Goal: Task Accomplishment & Management: Manage account settings

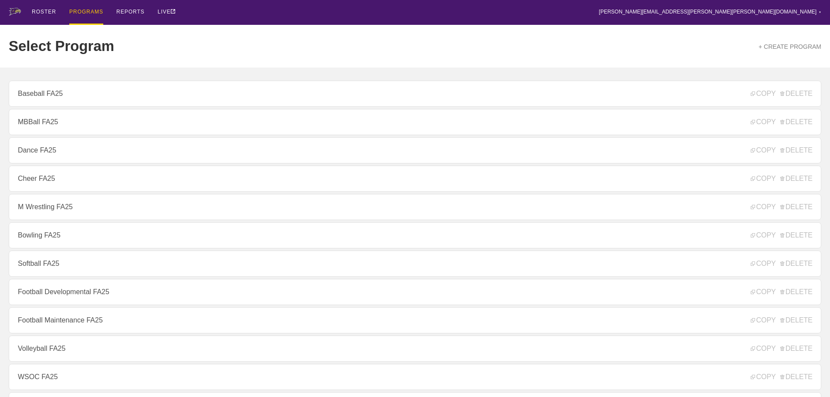
click at [236, 17] on div "ROSTER PROGRAMS REPORTS LIVE [PERSON_NAME][EMAIL_ADDRESS][PERSON_NAME][PERSON_N…" at bounding box center [415, 12] width 813 height 25
click at [219, 14] on div "ROSTER PROGRAMS REPORTS LIVE [PERSON_NAME][EMAIL_ADDRESS][PERSON_NAME][PERSON_N…" at bounding box center [415, 12] width 813 height 25
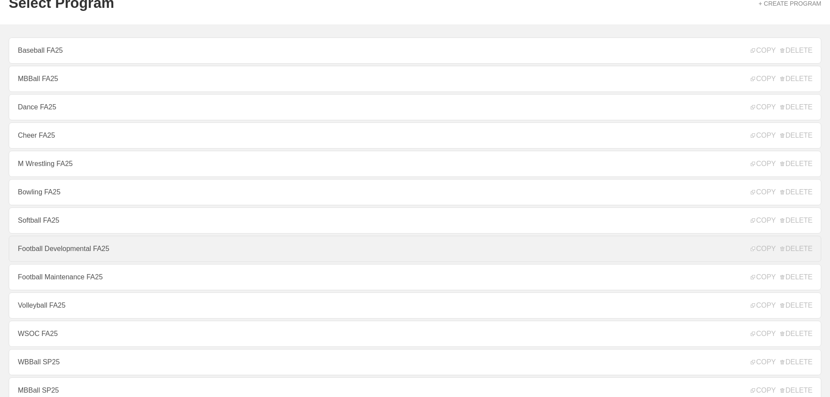
scroll to position [44, 0]
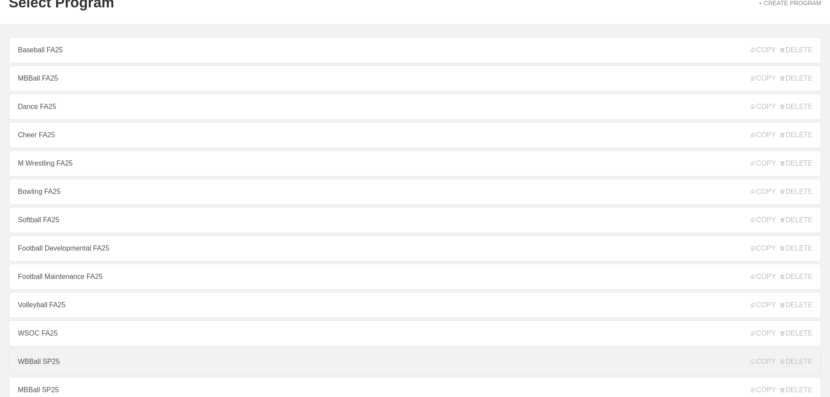
click at [43, 365] on link "WBBall SP25" at bounding box center [415, 362] width 813 height 26
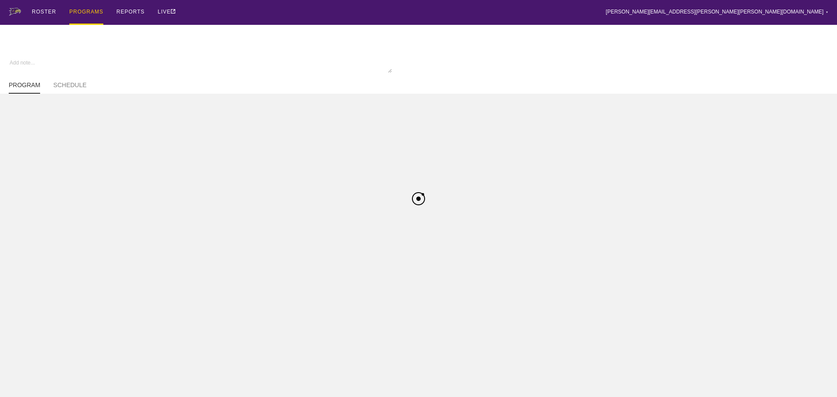
type textarea "x"
type input "WBBall SP25"
click at [69, 88] on link "SCHEDULE" at bounding box center [69, 88] width 33 height 12
type textarea "x"
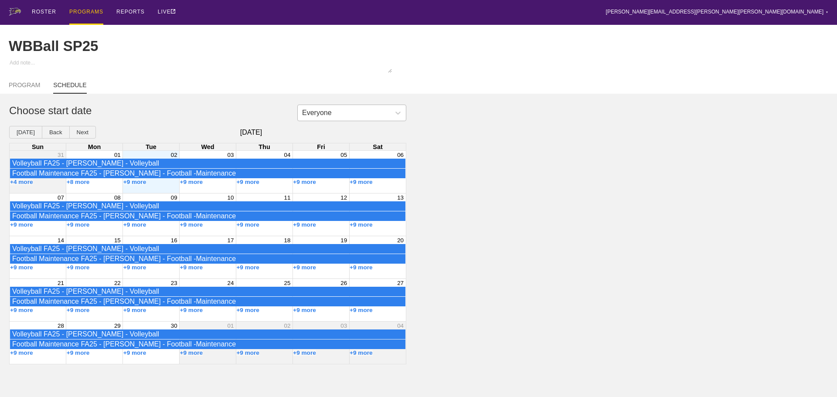
click at [360, 119] on div "Everyone" at bounding box center [344, 112] width 92 height 13
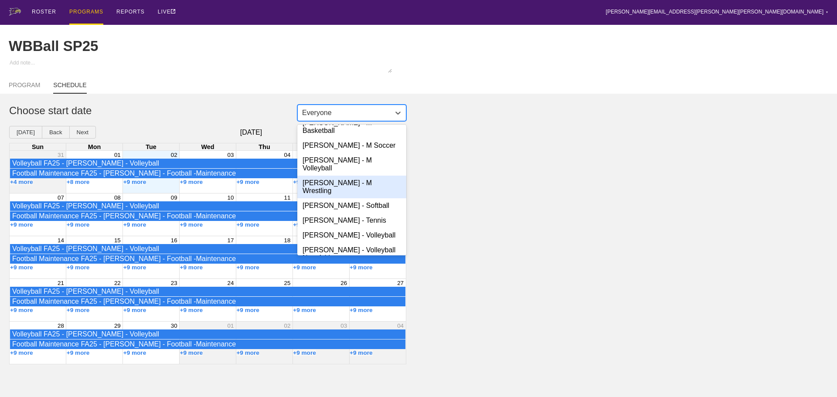
scroll to position [185, 0]
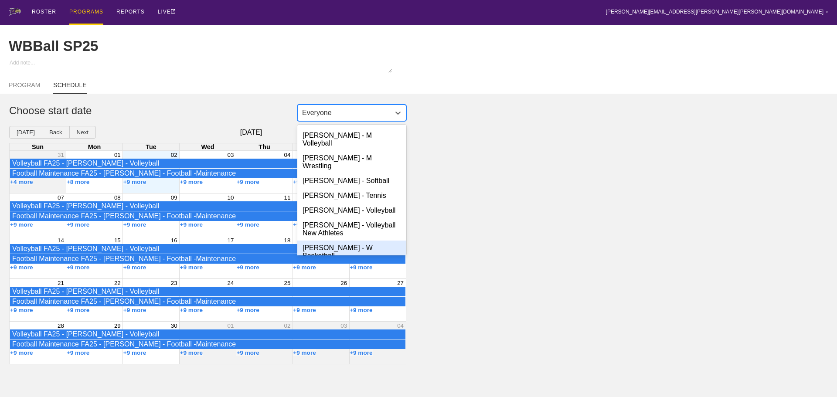
click at [350, 241] on div "[PERSON_NAME] - W Basketball" at bounding box center [351, 252] width 109 height 23
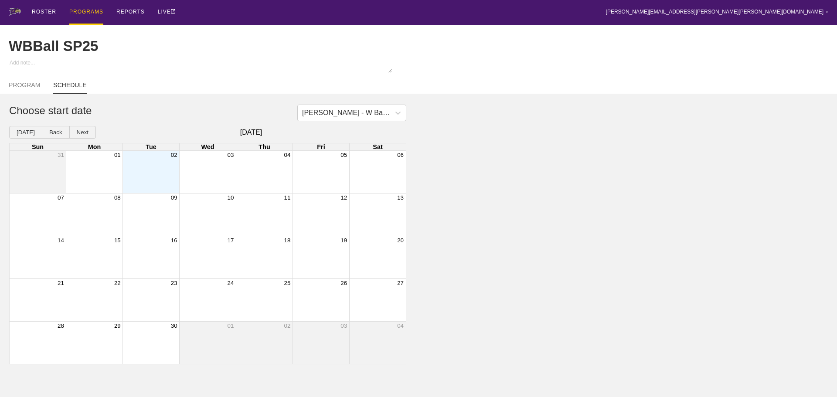
click at [152, 170] on div "Month View" at bounding box center [150, 172] width 57 height 42
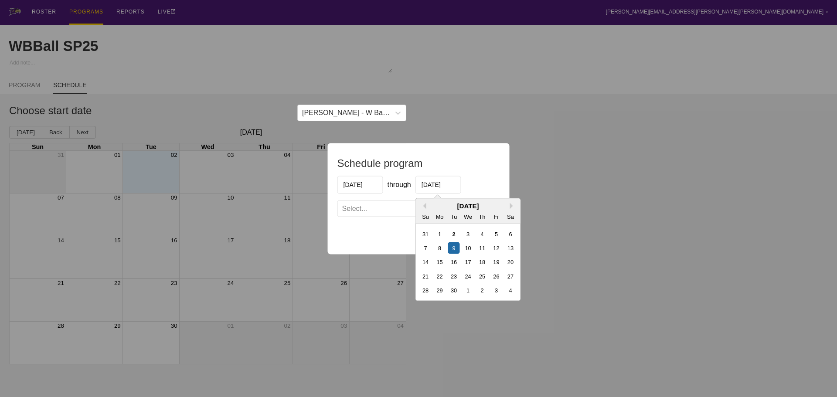
click at [449, 185] on input "[DATE]" at bounding box center [438, 185] width 46 height 18
click at [510, 204] on button "Next Month" at bounding box center [513, 206] width 6 height 6
click at [496, 232] on div "5" at bounding box center [496, 234] width 12 height 12
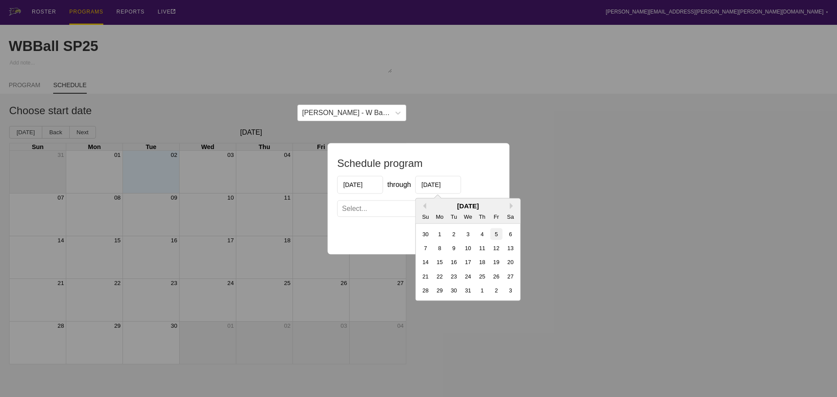
type input "[DATE]"
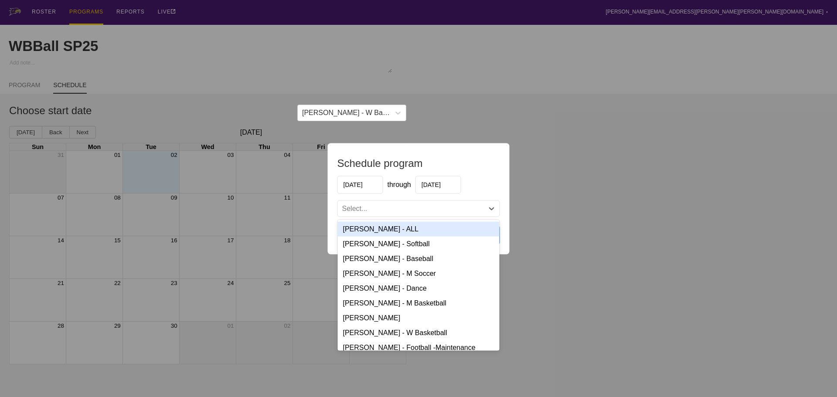
click at [466, 209] on div "Select..." at bounding box center [411, 208] width 146 height 9
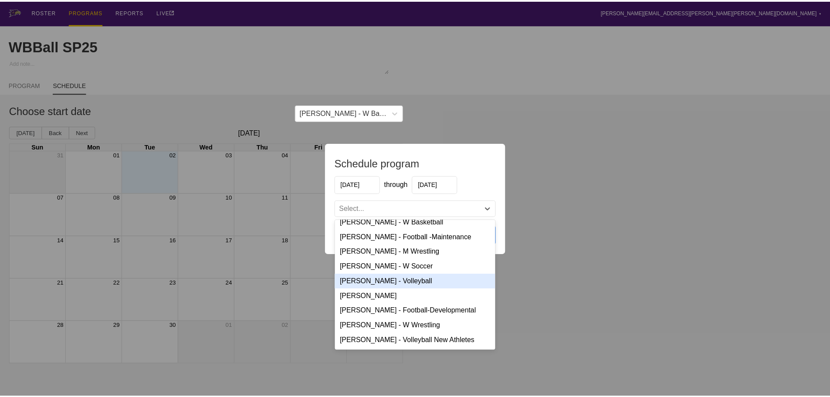
scroll to position [67, 0]
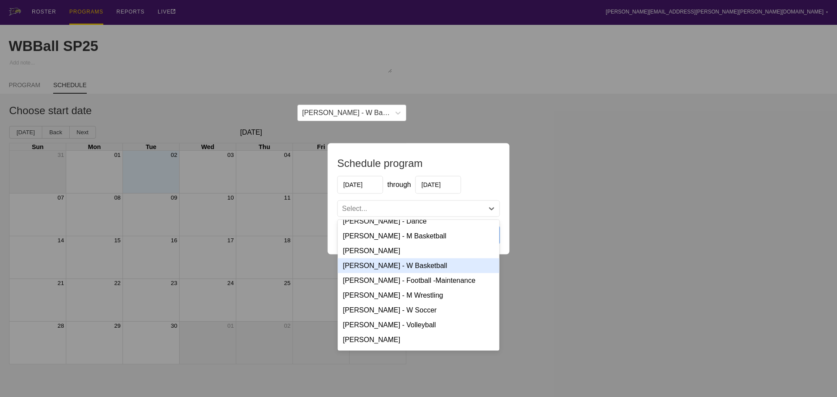
click at [386, 266] on div "[PERSON_NAME] - W Basketball" at bounding box center [419, 265] width 162 height 15
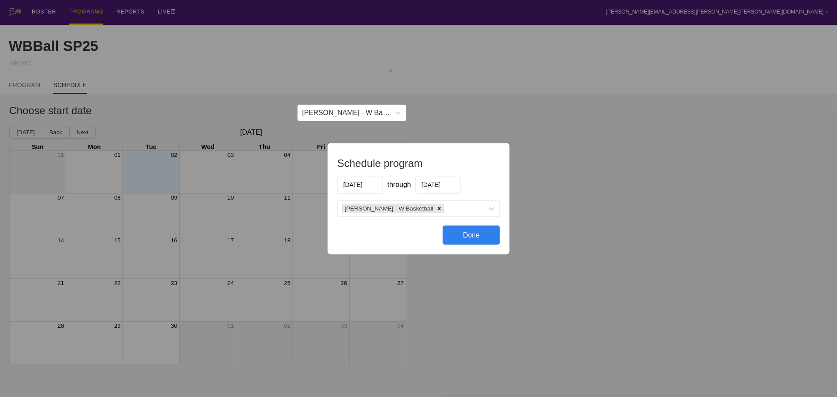
click at [465, 234] on div "Done" at bounding box center [471, 234] width 57 height 19
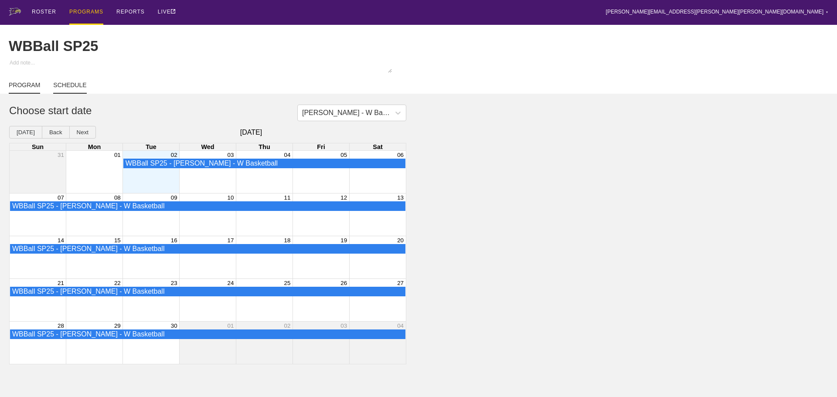
click at [24, 88] on link "PROGRAM" at bounding box center [24, 88] width 31 height 12
type textarea "x"
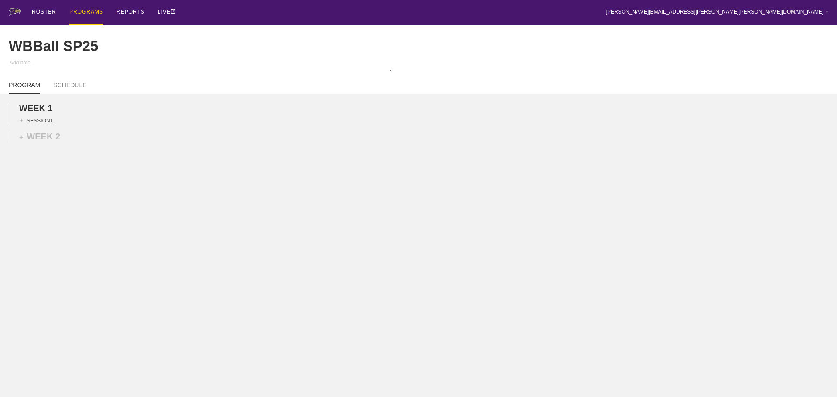
click at [44, 124] on div "+ SESSION 1" at bounding box center [36, 120] width 34 height 8
click at [85, 143] on div "+ BLOCK" at bounding box center [74, 136] width 110 height 14
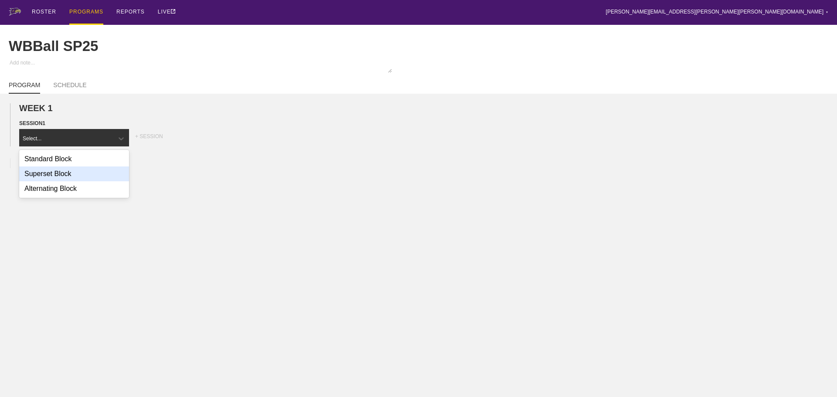
click at [75, 178] on div "Superset Block" at bounding box center [74, 173] width 110 height 15
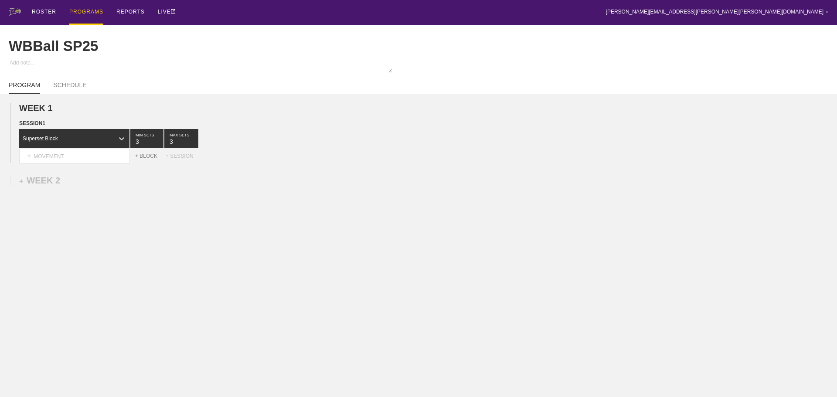
click at [149, 159] on div "+ BLOCK" at bounding box center [150, 156] width 31 height 6
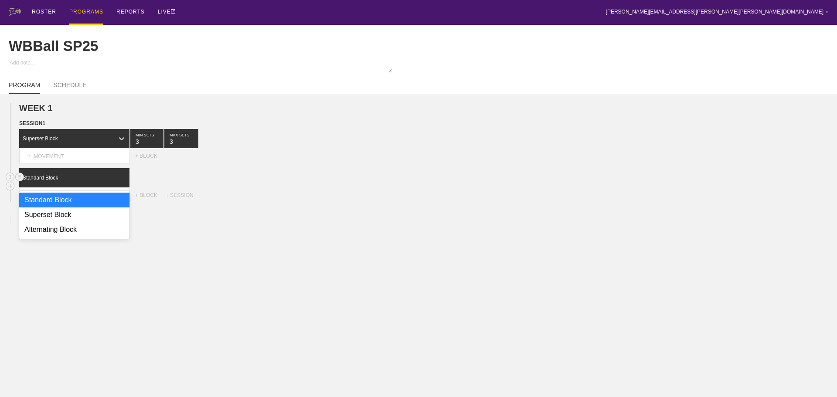
click at [122, 182] on icon at bounding box center [121, 177] width 9 height 9
click at [68, 222] on div "Superset Block" at bounding box center [74, 214] width 110 height 15
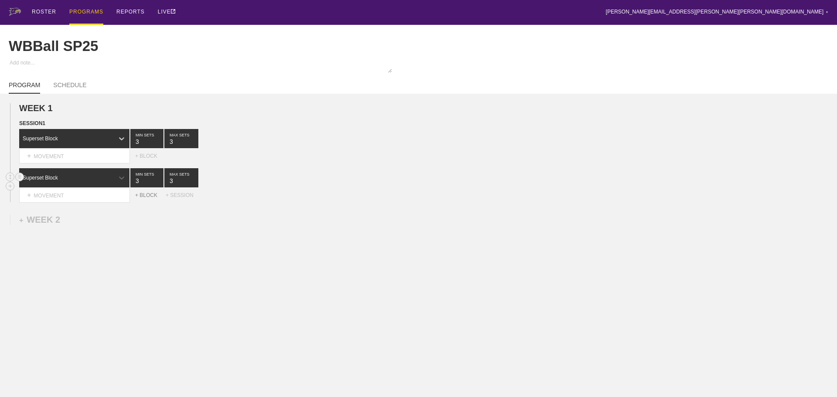
click at [154, 198] on div "+ BLOCK" at bounding box center [150, 195] width 31 height 6
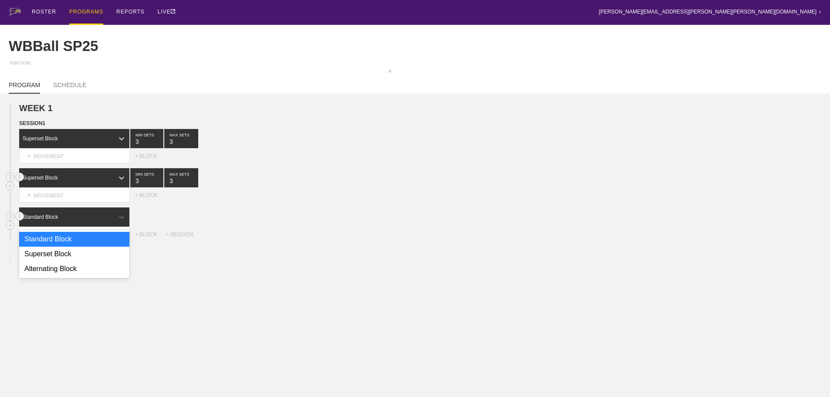
click at [100, 221] on div "Standard Block" at bounding box center [66, 217] width 95 height 8
click at [61, 259] on div "Superset Block" at bounding box center [74, 254] width 110 height 15
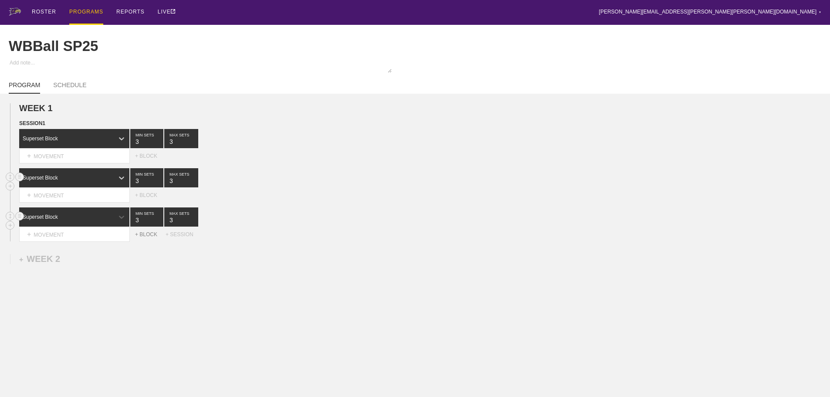
click at [146, 238] on div "+ BLOCK" at bounding box center [150, 234] width 31 height 6
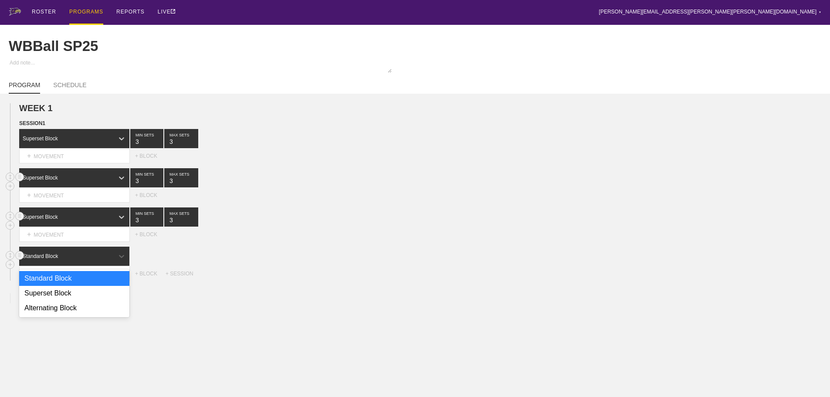
click at [74, 260] on div "Standard Block" at bounding box center [66, 256] width 95 height 8
click at [54, 299] on div "Superset Block" at bounding box center [74, 293] width 110 height 15
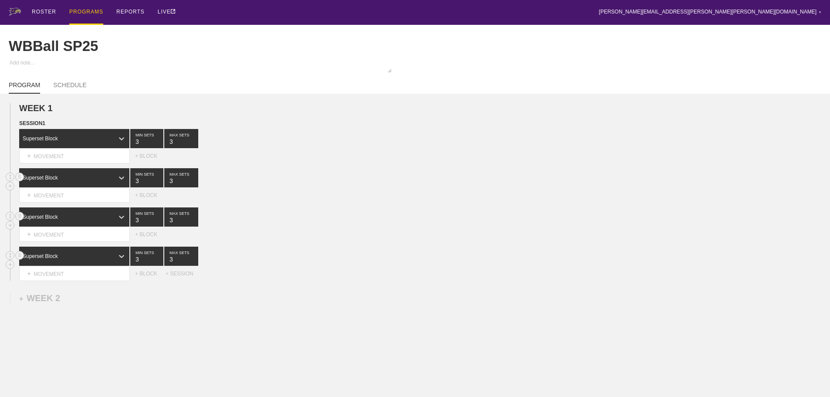
click at [326, 225] on div "Superset Block 3 MIN SETS 3 MAX SETS" at bounding box center [424, 216] width 811 height 19
click at [74, 160] on div "+ MOVEMENT" at bounding box center [74, 156] width 111 height 14
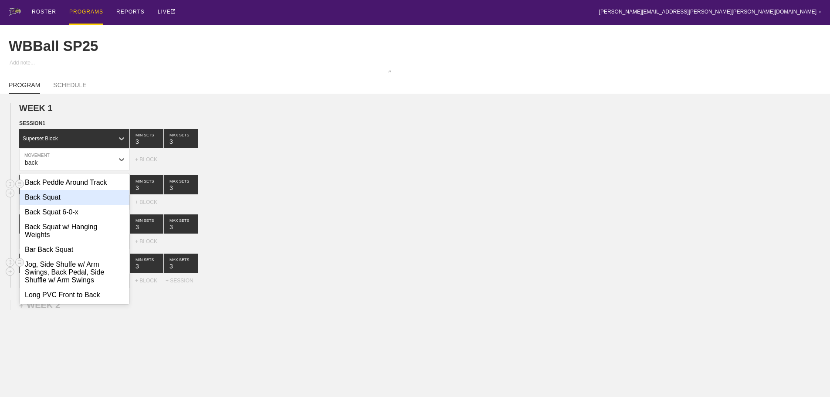
click at [60, 204] on div "Back Squat" at bounding box center [75, 197] width 110 height 15
type input "back"
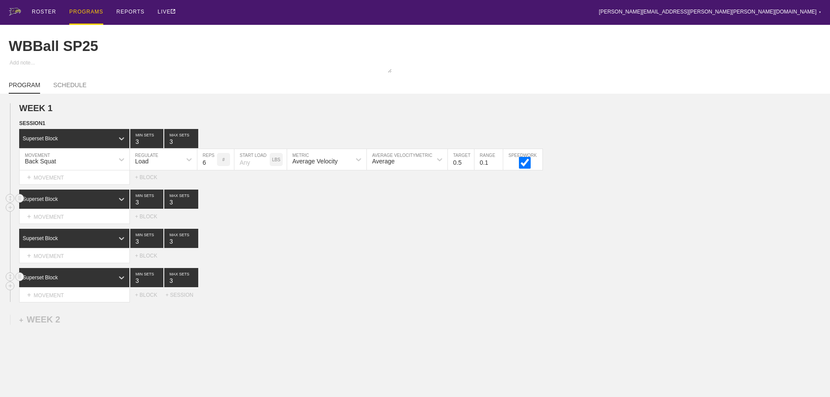
click at [61, 184] on div "Select... MOVEMENT + MOVEMENT" at bounding box center [77, 177] width 116 height 14
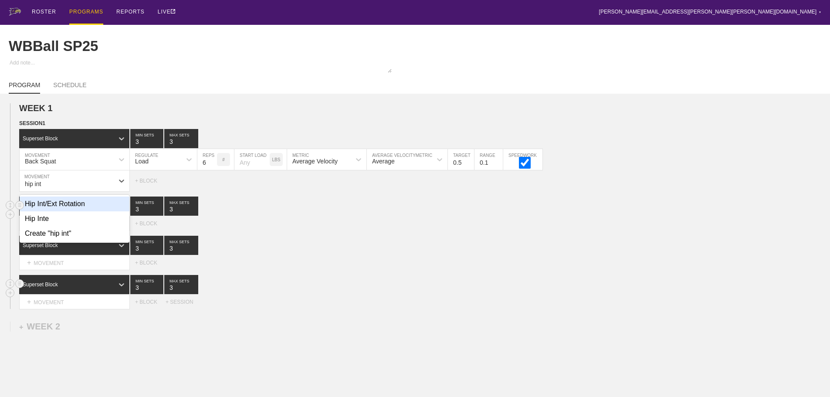
click at [75, 211] on div "Hip Int/Ext Rotation" at bounding box center [75, 204] width 110 height 15
type input "hip int"
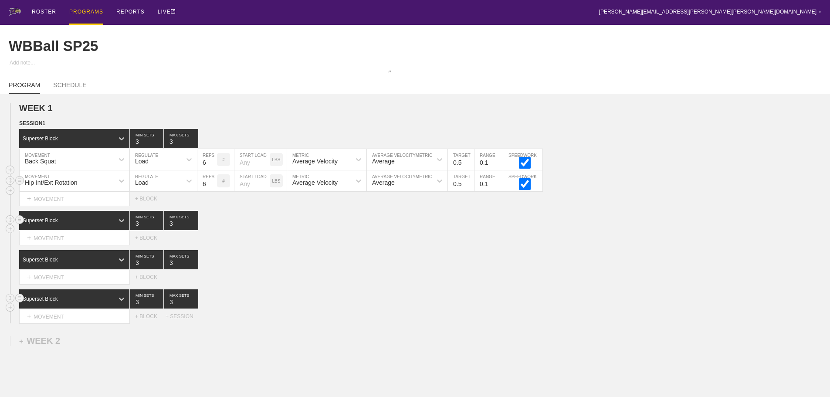
click at [151, 182] on div "Load" at bounding box center [155, 180] width 51 height 15
drag, startPoint x: 148, startPoint y: 207, endPoint x: 195, endPoint y: 194, distance: 49.0
click at [148, 207] on div "None" at bounding box center [163, 204] width 67 height 15
click at [206, 186] on div "Sensor" at bounding box center [212, 182] width 19 height 7
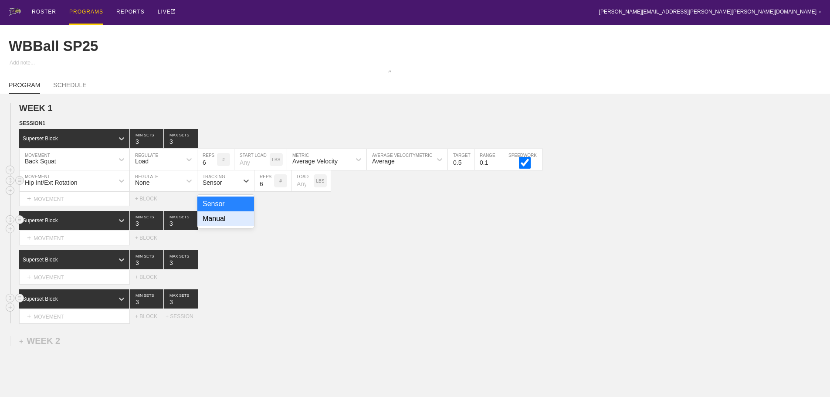
click at [222, 225] on div "Manual" at bounding box center [225, 218] width 57 height 15
click at [269, 188] on input "7" at bounding box center [265, 180] width 20 height 21
click at [269, 188] on input "8" at bounding box center [265, 180] width 20 height 21
click at [269, 188] on input "9" at bounding box center [265, 180] width 20 height 21
type input "10"
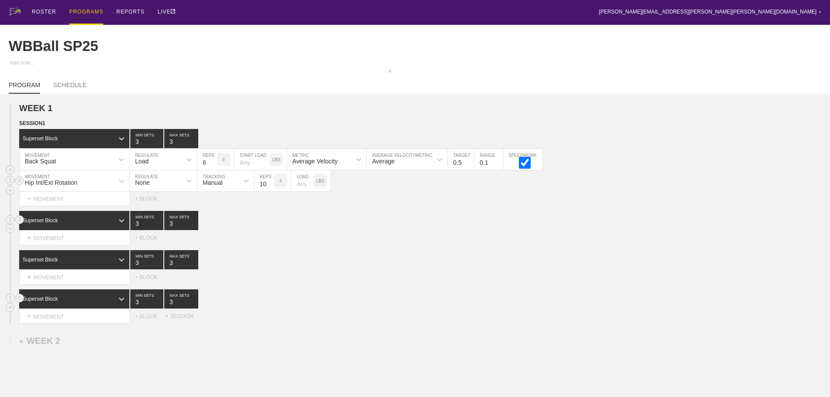
click at [269, 188] on input "10" at bounding box center [265, 180] width 20 height 21
click at [373, 219] on div "Superset Block 3 MIN SETS 3 MAX SETS" at bounding box center [424, 220] width 811 height 19
click at [71, 245] on div "+ MOVEMENT" at bounding box center [74, 238] width 111 height 14
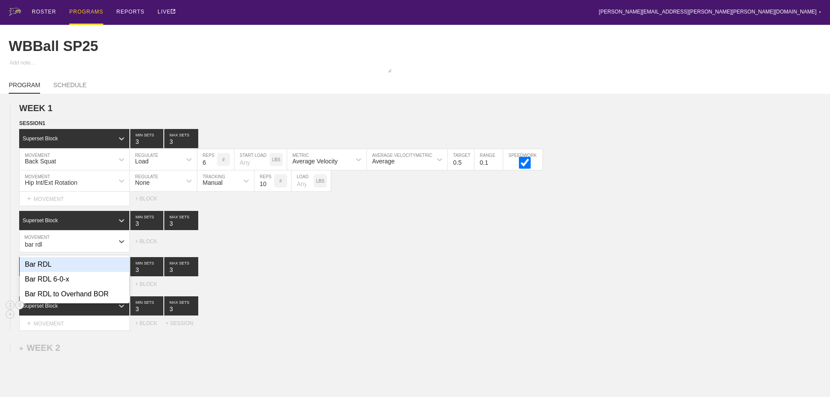
click at [44, 267] on div "Bar RDL" at bounding box center [75, 264] width 110 height 15
type input "bar rdl"
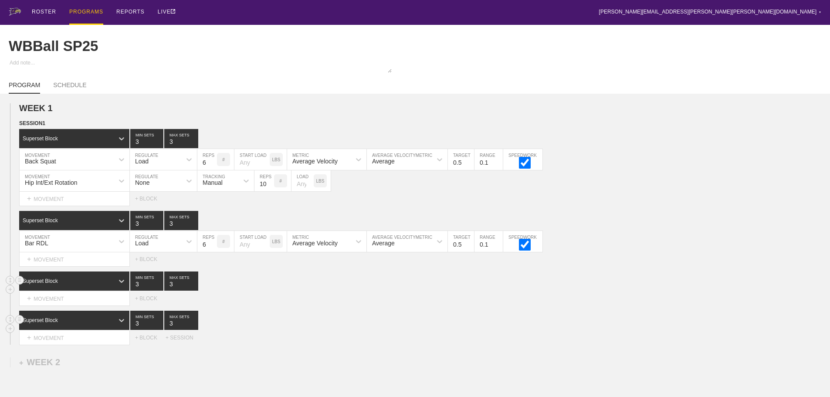
drag, startPoint x: 471, startPoint y: 309, endPoint x: 206, endPoint y: 286, distance: 266.4
click at [471, 306] on div "Select... MOVEMENT + MOVEMENT + BLOCK" at bounding box center [415, 299] width 830 height 14
click at [60, 306] on div "+ MOVEMENT" at bounding box center [74, 299] width 111 height 14
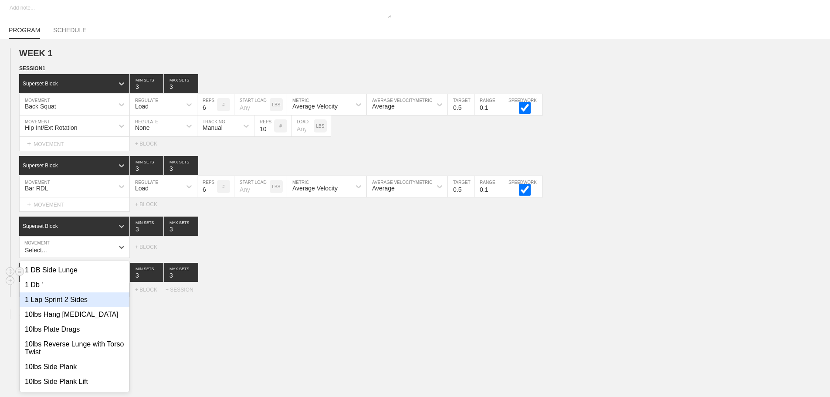
scroll to position [60, 0]
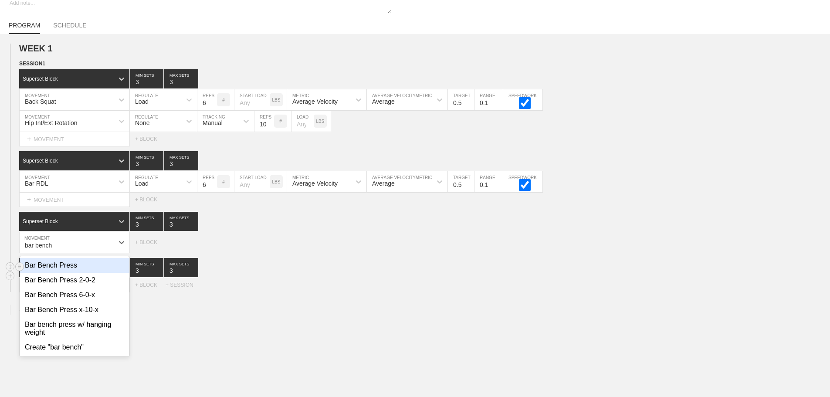
click at [72, 272] on div "Bar Bench Press" at bounding box center [75, 265] width 110 height 15
type input "bar bench"
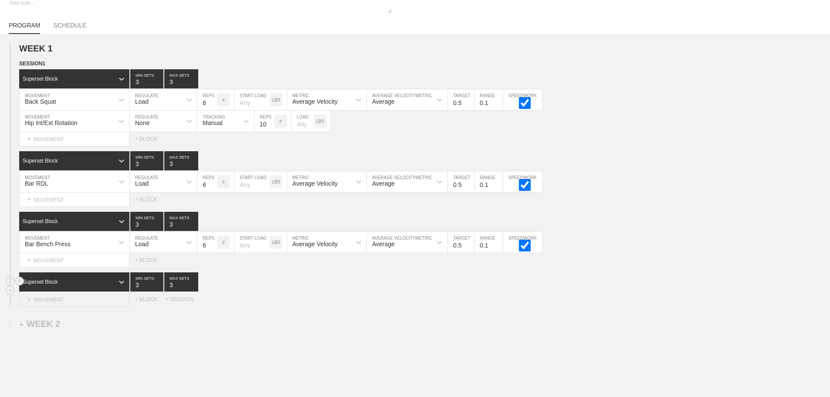
click at [56, 307] on div "+ MOVEMENT" at bounding box center [74, 299] width 111 height 14
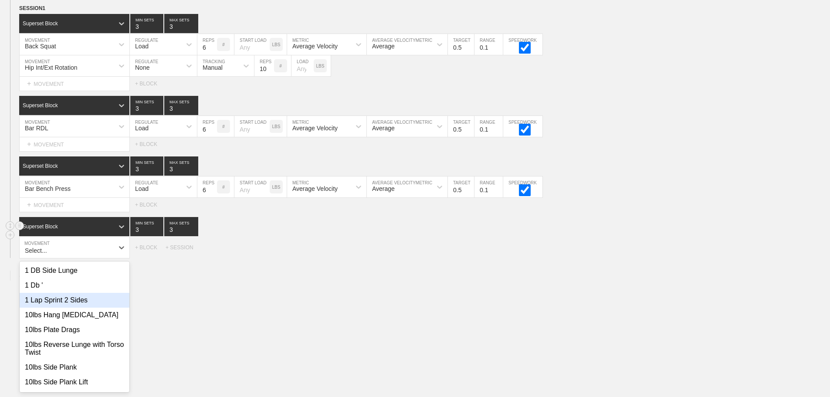
scroll to position [120, 0]
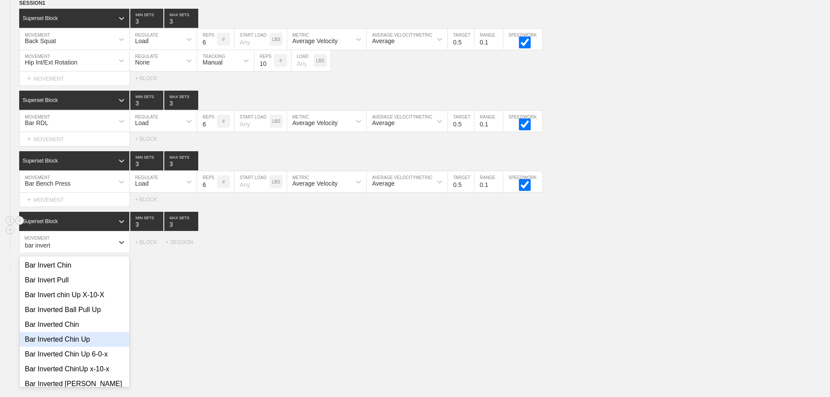
drag, startPoint x: 82, startPoint y: 343, endPoint x: 88, endPoint y: 335, distance: 9.4
click at [83, 343] on div "Bar Inverted Chin Up" at bounding box center [75, 339] width 110 height 15
type input "bar invert"
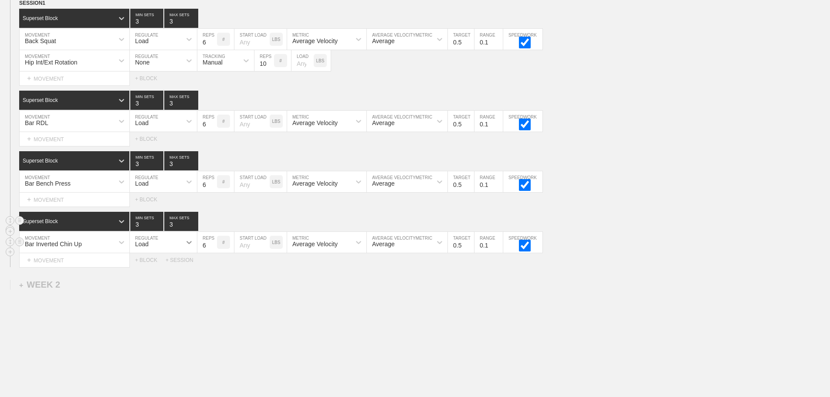
click at [182, 250] on div at bounding box center [189, 242] width 16 height 16
click at [161, 272] on div "None" at bounding box center [163, 265] width 67 height 15
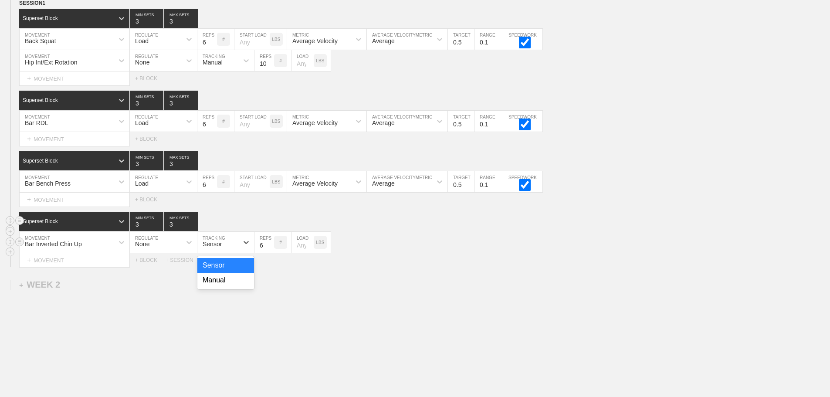
click at [231, 250] on div "Sensor" at bounding box center [217, 242] width 41 height 15
click at [222, 288] on div "Manual" at bounding box center [225, 280] width 57 height 15
click at [270, 249] on input "7" at bounding box center [265, 242] width 20 height 21
type input "8"
click at [270, 249] on input "8" at bounding box center [265, 242] width 20 height 21
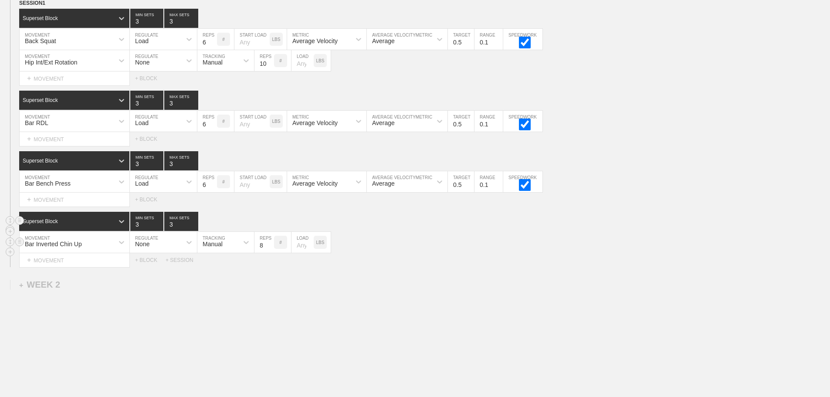
click at [438, 248] on div "Bar Inverted Chin Up MOVEMENT None REGULATE Manual TRACKING 8 REPS # LOAD LBS" at bounding box center [415, 242] width 830 height 21
click at [453, 261] on div "Select... MOVEMENT + MOVEMENT + BLOCK + SESSION" at bounding box center [415, 260] width 830 height 14
click at [56, 207] on div "+ MOVEMENT" at bounding box center [74, 200] width 111 height 14
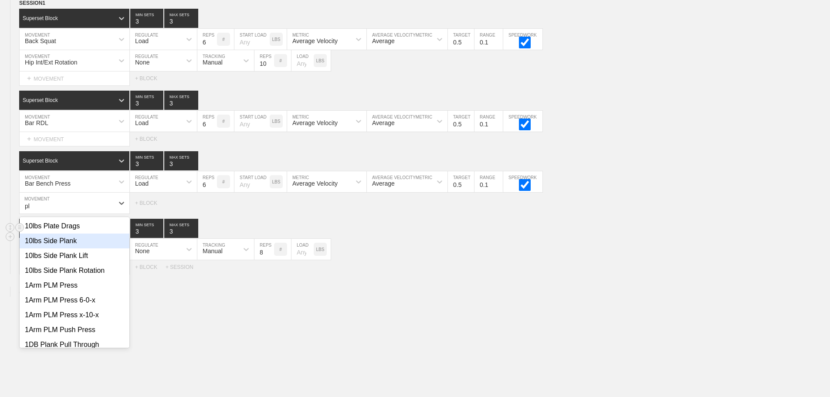
type input "p"
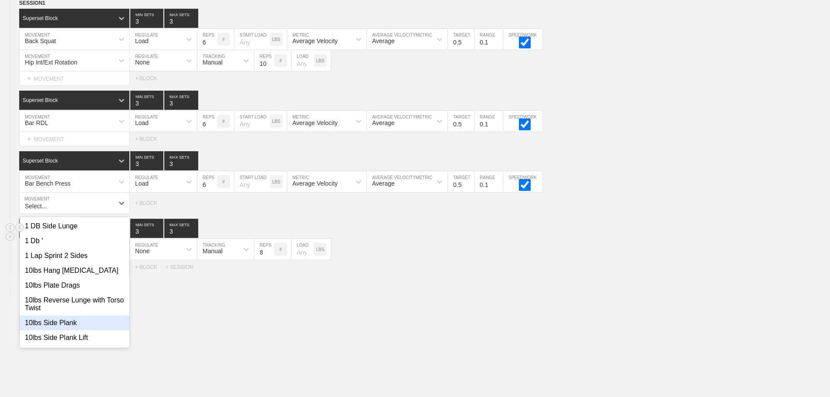
click at [457, 271] on div "Select... MOVEMENT + MOVEMENT + BLOCK + SESSION" at bounding box center [415, 267] width 830 height 14
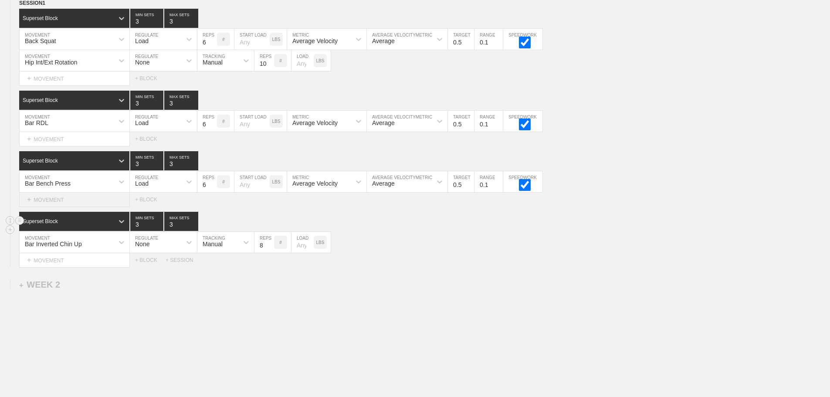
click at [54, 203] on div "+ MOVEMENT" at bounding box center [74, 200] width 111 height 14
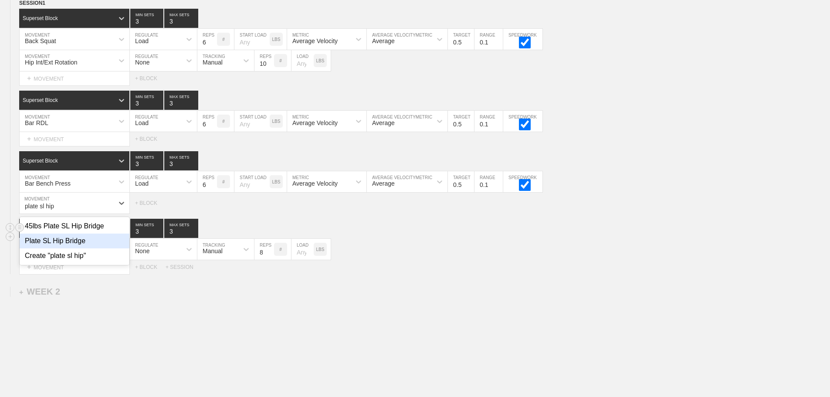
click at [95, 248] on div "Plate SL Hip Bridge" at bounding box center [75, 241] width 110 height 15
type input "plate sl hip"
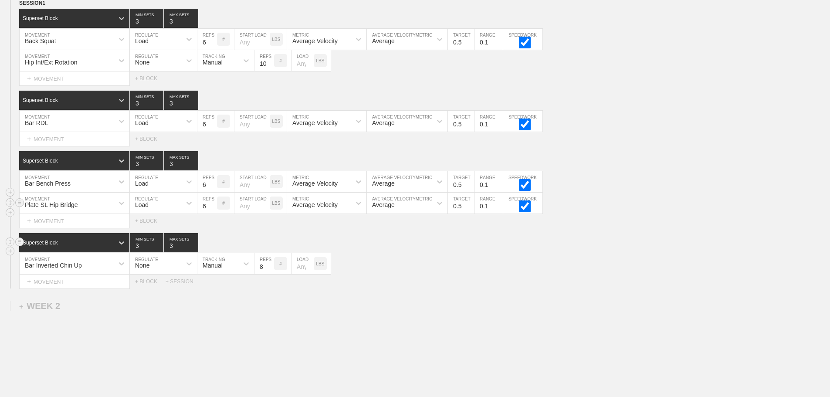
click at [157, 211] on div "Load" at bounding box center [155, 203] width 51 height 15
click at [148, 234] on div "None" at bounding box center [163, 226] width 67 height 15
click at [234, 209] on div "Sensor" at bounding box center [217, 203] width 41 height 15
click at [225, 245] on div "Manual" at bounding box center [225, 241] width 57 height 15
click at [271, 209] on input "7" at bounding box center [265, 203] width 20 height 21
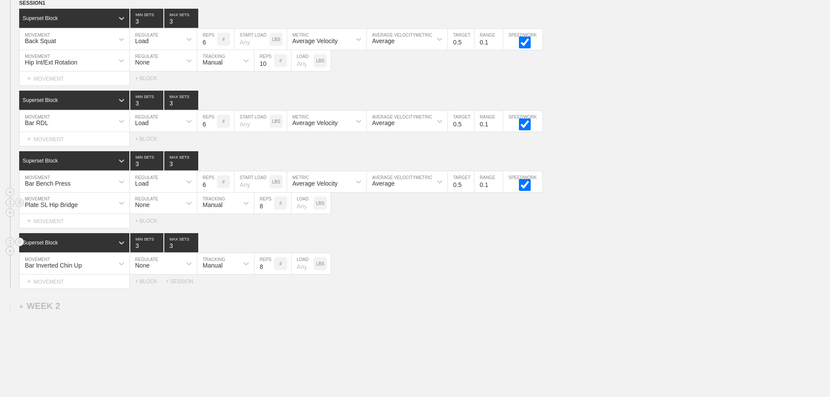
click at [271, 209] on input "8" at bounding box center [265, 203] width 20 height 21
click at [271, 209] on input "9" at bounding box center [265, 203] width 20 height 21
click at [271, 209] on input "10" at bounding box center [265, 203] width 20 height 21
click at [271, 209] on input "11" at bounding box center [265, 203] width 20 height 21
type input "12"
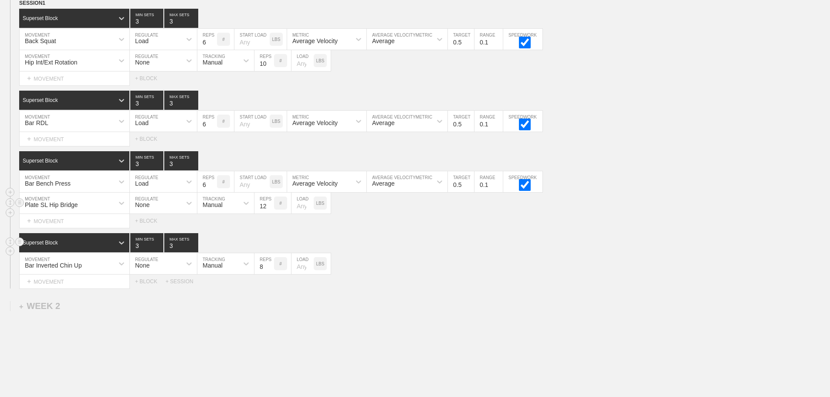
click at [271, 209] on input "12" at bounding box center [265, 203] width 20 height 21
click at [300, 213] on input "number" at bounding box center [303, 203] width 22 height 21
type input "25"
click at [391, 252] on div "Superset Block 3 MIN SETS 3 MAX SETS" at bounding box center [424, 242] width 811 height 19
click at [58, 146] on div "+ MOVEMENT" at bounding box center [74, 139] width 111 height 14
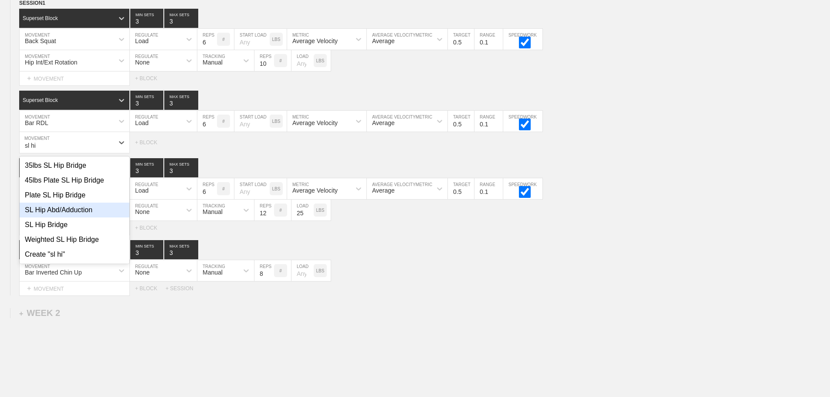
click at [79, 214] on div "SL Hip Abd/Adduction" at bounding box center [75, 210] width 110 height 15
type input "sl hi"
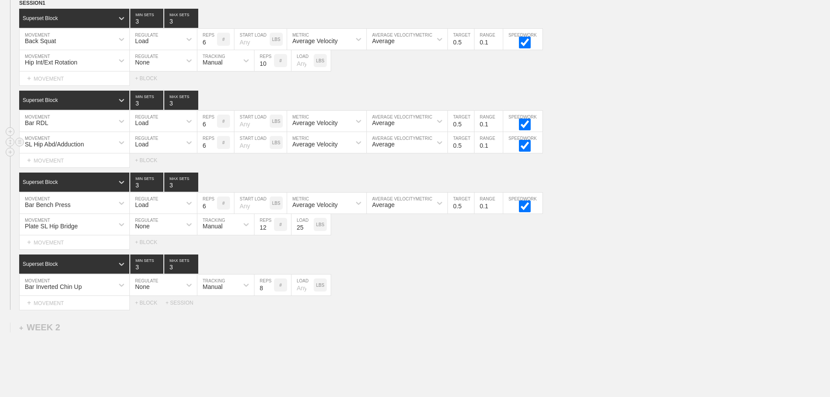
click at [158, 143] on div "Load" at bounding box center [155, 142] width 51 height 15
click at [148, 171] on div "None" at bounding box center [163, 165] width 67 height 15
click at [212, 148] on div "Sensor" at bounding box center [212, 144] width 19 height 7
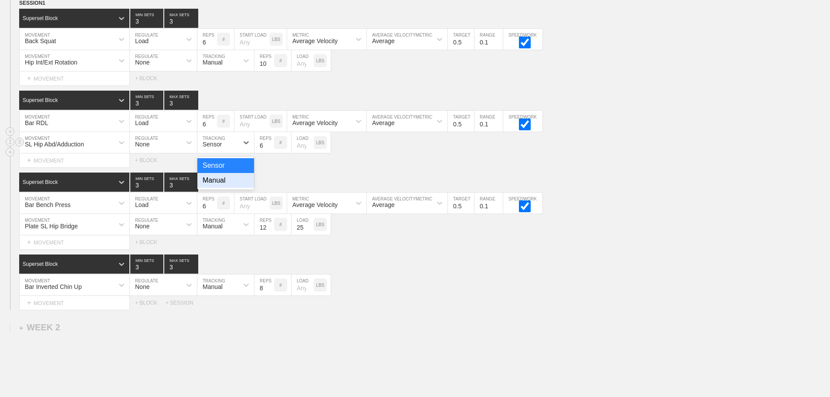
click at [216, 188] on div "Manual" at bounding box center [225, 180] width 57 height 15
click at [270, 149] on input "7" at bounding box center [265, 142] width 20 height 21
click at [270, 149] on input "8" at bounding box center [265, 142] width 20 height 21
click at [270, 149] on input "9" at bounding box center [265, 142] width 20 height 21
type input "10"
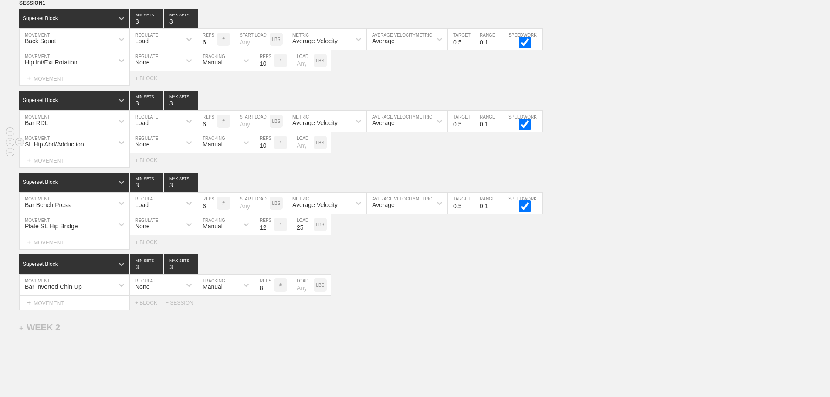
click at [270, 149] on input "10" at bounding box center [265, 142] width 20 height 21
click at [440, 266] on div "Superset Block 3 MIN SETS 3 MAX SETS" at bounding box center [424, 264] width 811 height 19
click at [11, 227] on icon at bounding box center [10, 223] width 3 height 5
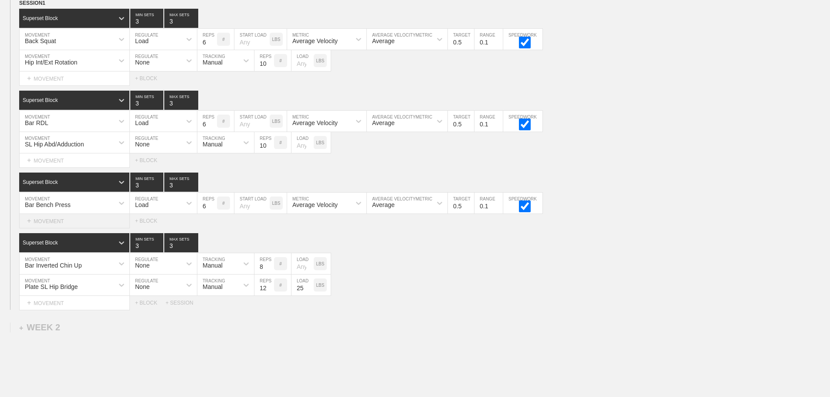
click at [54, 228] on div "+ MOVEMENT" at bounding box center [74, 221] width 111 height 14
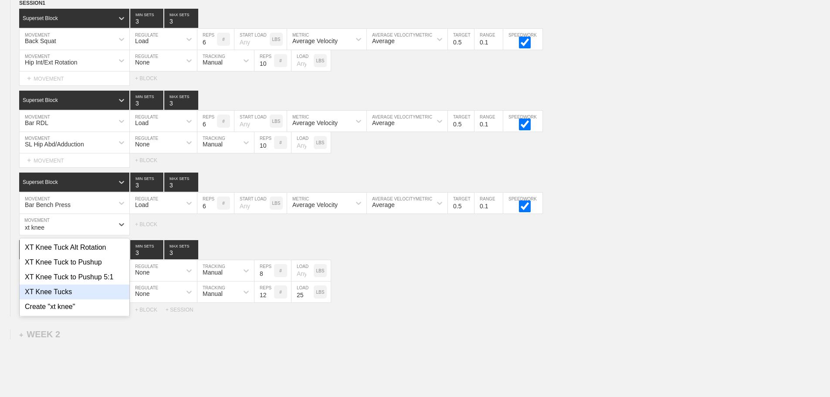
click at [58, 299] on div "XT Knee Tucks" at bounding box center [75, 292] width 110 height 15
type input "xt knee"
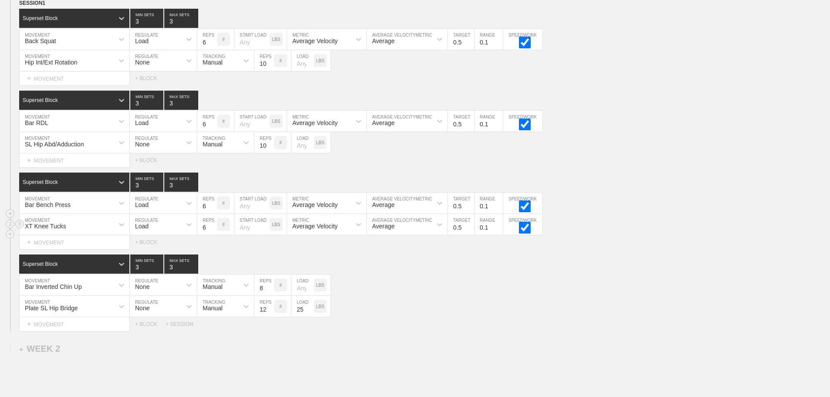
click at [148, 230] on div "Load" at bounding box center [142, 226] width 14 height 7
click at [146, 255] on div "None" at bounding box center [163, 247] width 67 height 15
click at [227, 232] on div "Sensor" at bounding box center [217, 224] width 41 height 15
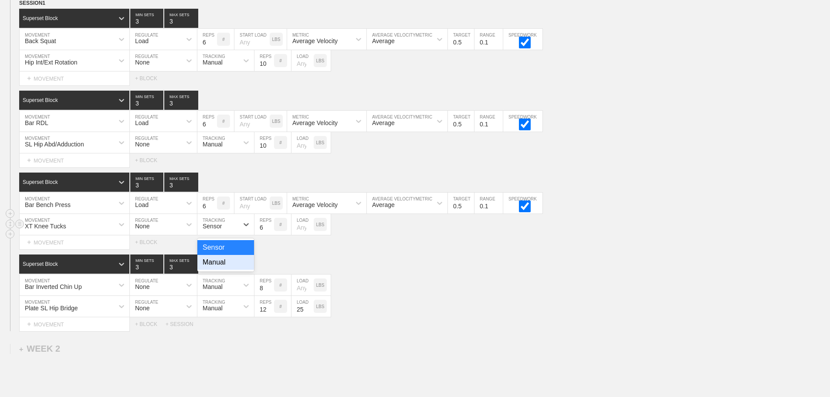
click at [221, 270] on div "Manual" at bounding box center [225, 262] width 57 height 15
click at [270, 231] on input "7" at bounding box center [265, 224] width 20 height 21
click at [270, 231] on input "8" at bounding box center [265, 224] width 20 height 21
click at [270, 231] on input "9" at bounding box center [265, 224] width 20 height 21
type input "10"
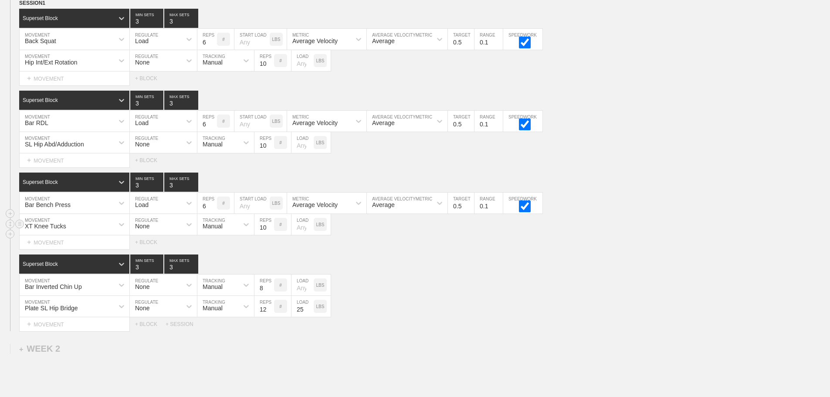
click at [270, 231] on input "10" at bounding box center [265, 224] width 20 height 21
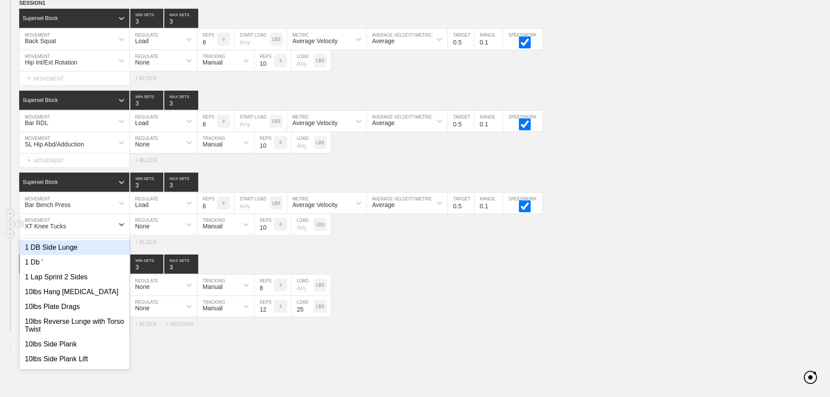
click at [107, 232] on div "XT Knee Tucks" at bounding box center [67, 224] width 94 height 15
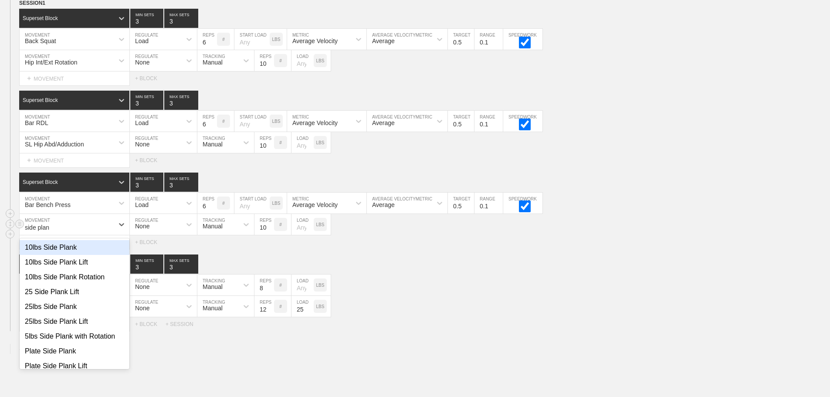
type input "side plank"
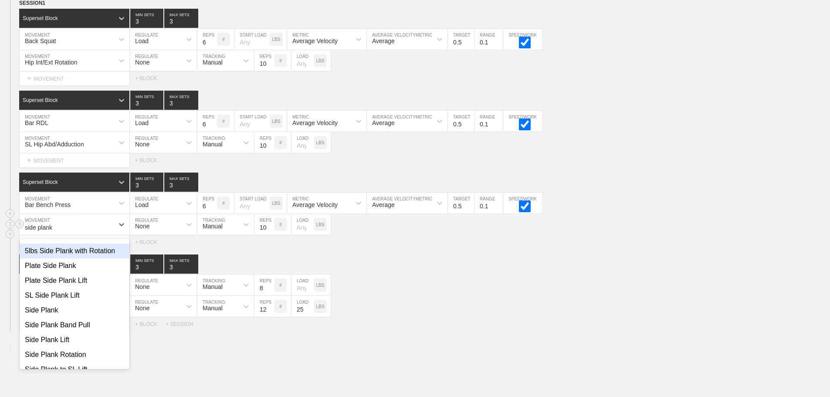
scroll to position [87, 0]
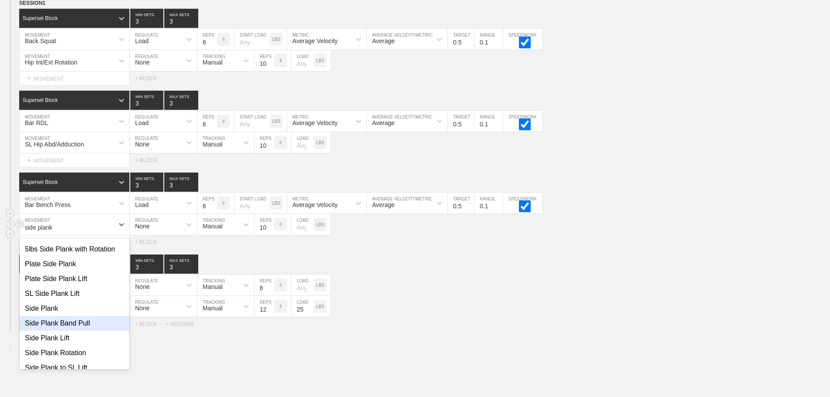
click at [81, 328] on div "Side Plank Band Pull" at bounding box center [75, 323] width 110 height 15
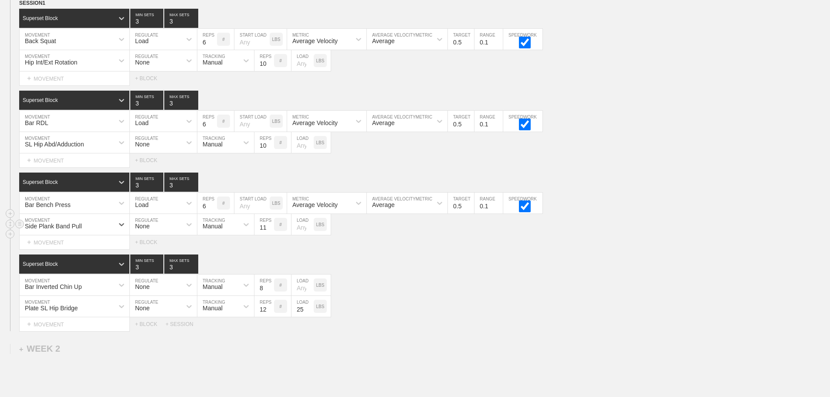
click at [269, 232] on input "11" at bounding box center [265, 224] width 20 height 21
type input "12"
click at [269, 232] on input "12" at bounding box center [265, 224] width 20 height 21
click at [482, 273] on div "Superset Block 3 MIN SETS 3 MAX SETS" at bounding box center [424, 264] width 811 height 19
click at [408, 305] on div "Plate SL Hip Bridge MOVEMENT None REGULATE Manual TRACKING 12 REPS # 25 LOAD LBS" at bounding box center [415, 306] width 830 height 21
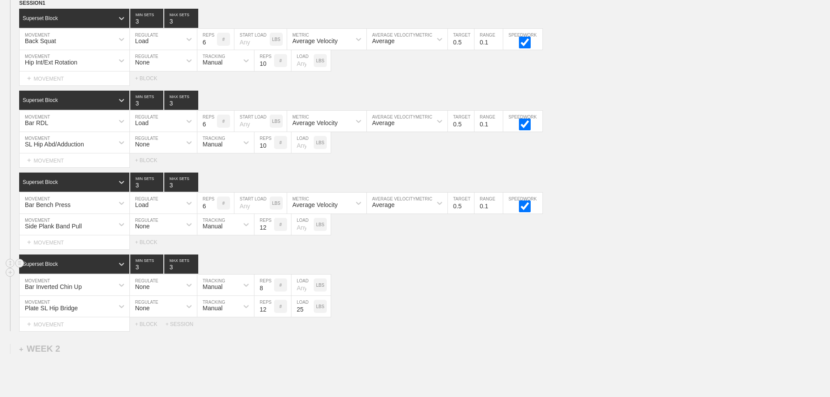
scroll to position [77, 0]
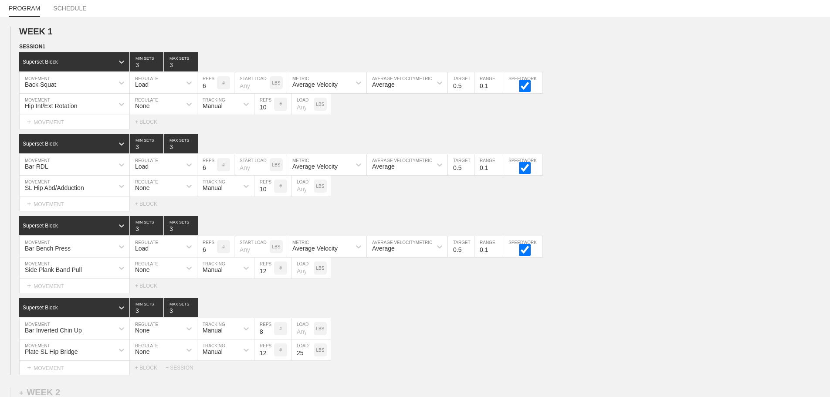
click at [652, 217] on div "SESSION 1 Superset Block 3 MIN SETS 3 MAX SETS DUPLICATE INSERT MOVEMENT AFTER …" at bounding box center [415, 208] width 830 height 333
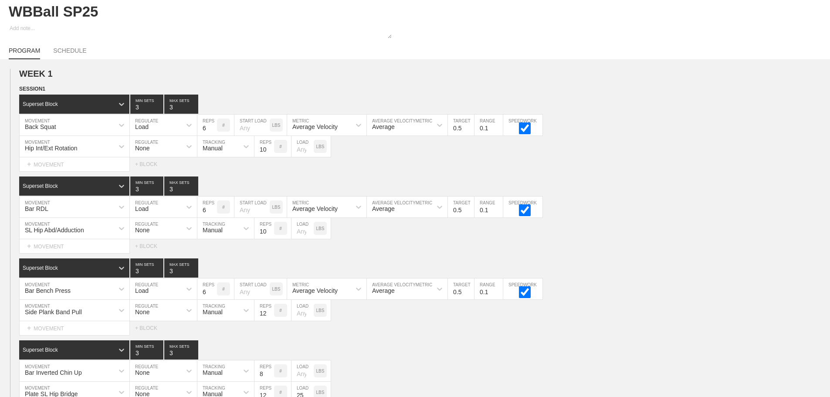
scroll to position [0, 0]
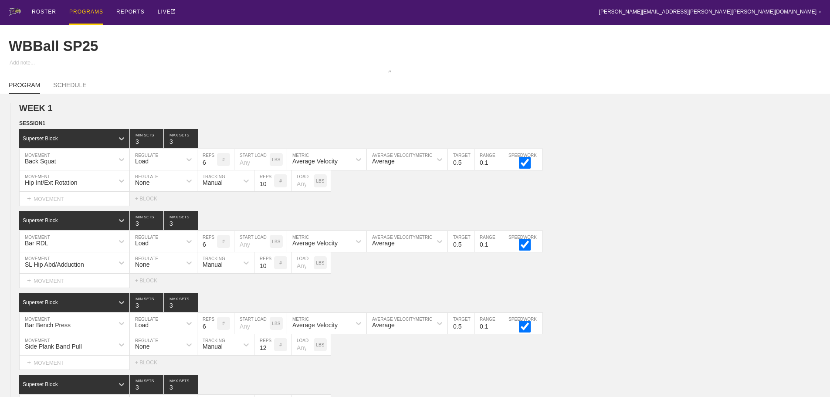
click at [81, 10] on div "PROGRAMS" at bounding box center [86, 12] width 34 height 25
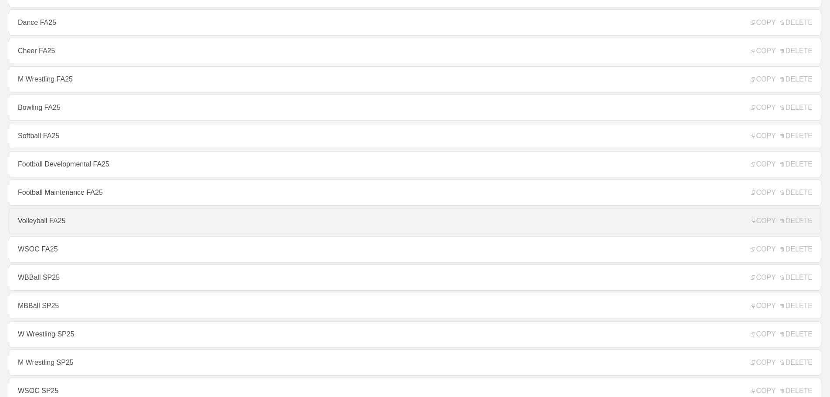
scroll to position [131, 0]
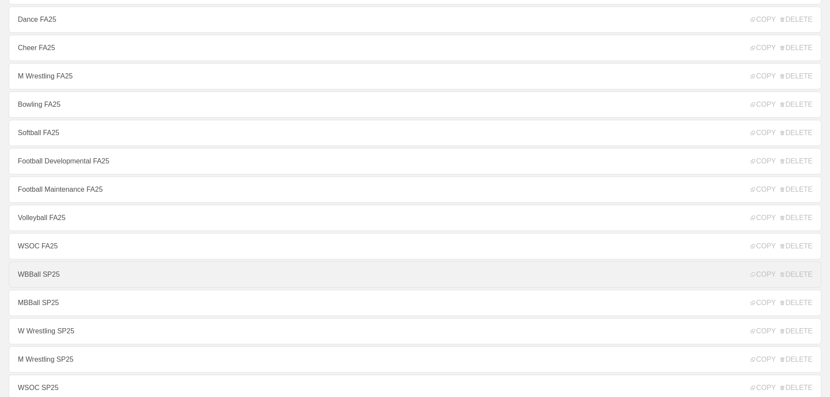
click at [50, 276] on link "WBBall SP25" at bounding box center [415, 275] width 813 height 26
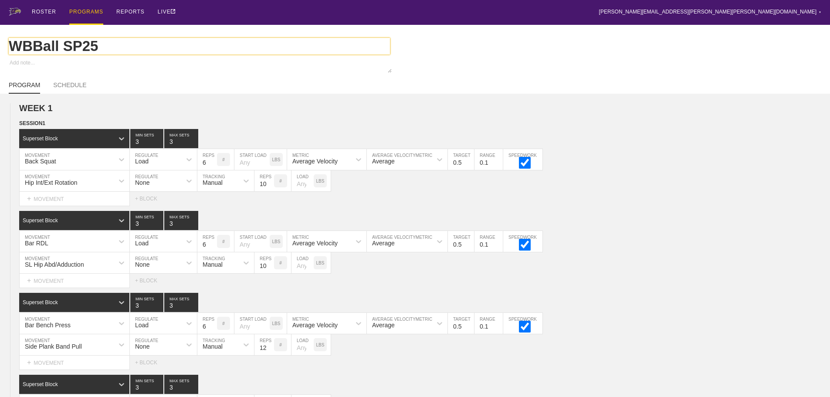
click at [81, 47] on input "WBBall SP25" at bounding box center [199, 46] width 381 height 17
type textarea "x"
type input "WBBall 25"
type textarea "x"
type input "WBBall F25"
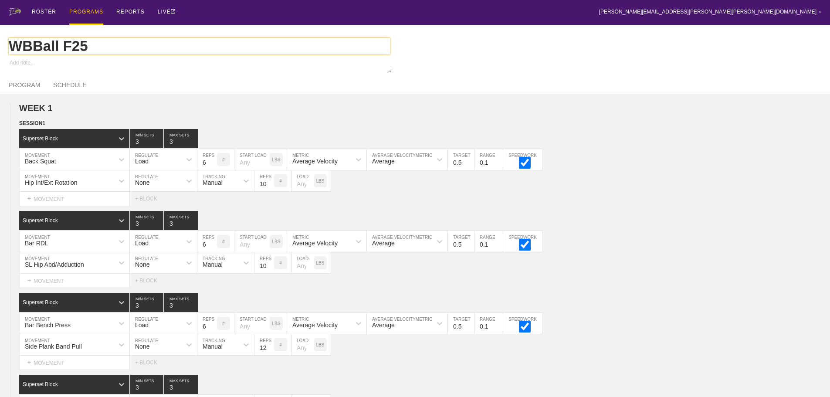
type textarea "x"
type input "WBBall FA25"
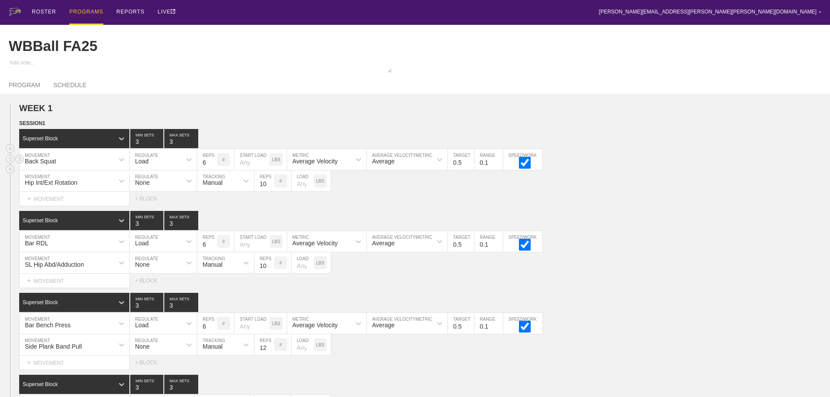
click at [651, 170] on div "Back Squat MOVEMENT Load REGULATE 6 REPS # START LOAD LBS Average Velocity METR…" at bounding box center [415, 159] width 830 height 21
click at [647, 224] on div "Superset Block 3 MIN SETS 3 MAX SETS" at bounding box center [424, 220] width 811 height 19
drag, startPoint x: 208, startPoint y: 7, endPoint x: 198, endPoint y: 6, distance: 10.5
click at [208, 7] on div "ROSTER PROGRAMS REPORTS LIVE [PERSON_NAME][EMAIL_ADDRESS][PERSON_NAME][PERSON_N…" at bounding box center [415, 12] width 813 height 25
click at [87, 11] on div "PROGRAMS" at bounding box center [86, 12] width 34 height 25
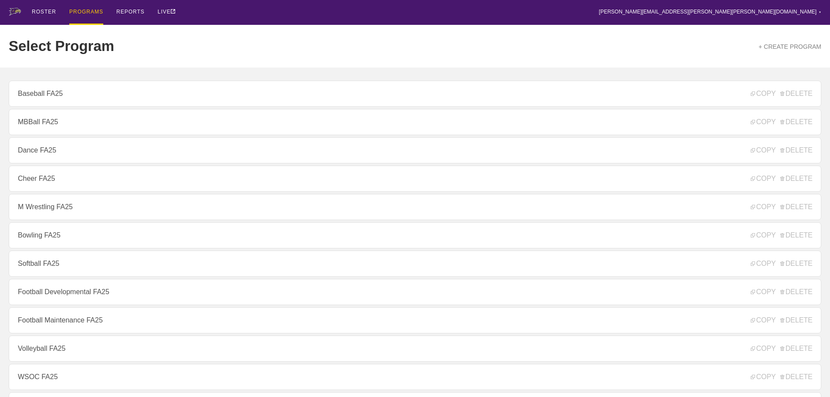
click at [233, 13] on div "ROSTER PROGRAMS REPORTS LIVE [PERSON_NAME][EMAIL_ADDRESS][PERSON_NAME][PERSON_N…" at bounding box center [415, 12] width 813 height 25
click at [44, 10] on div "ROSTER" at bounding box center [44, 12] width 24 height 25
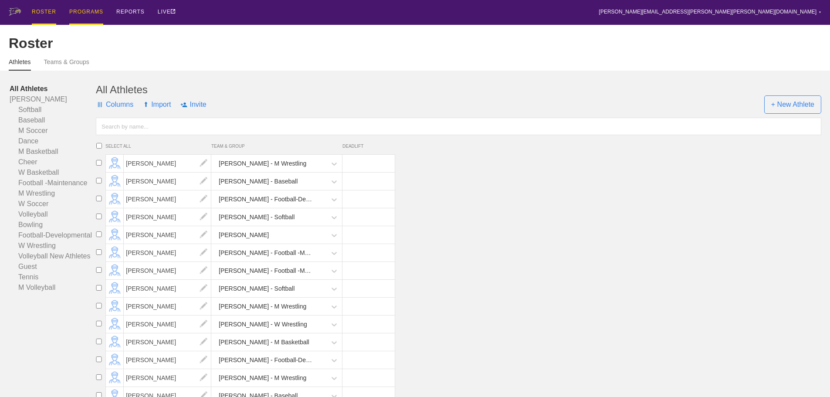
click at [84, 13] on div "PROGRAMS" at bounding box center [86, 12] width 34 height 25
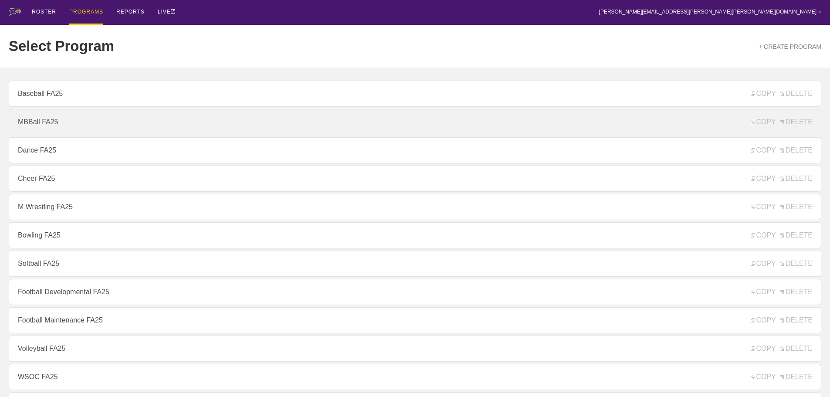
click at [38, 125] on link "MBBall FA25" at bounding box center [415, 122] width 813 height 26
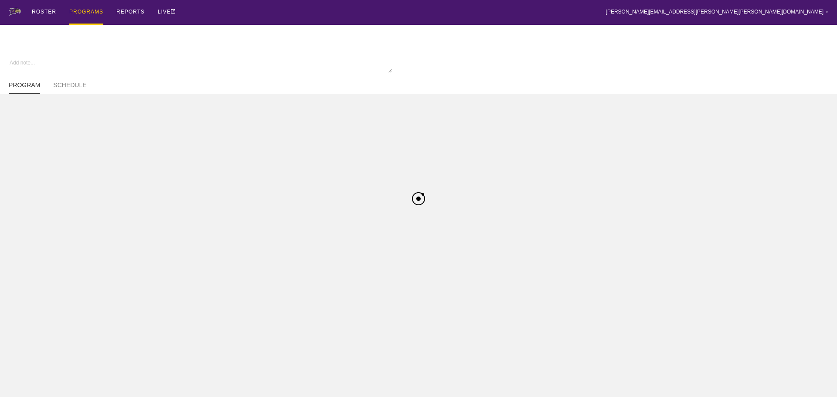
type textarea "x"
type input "MBBall FA25"
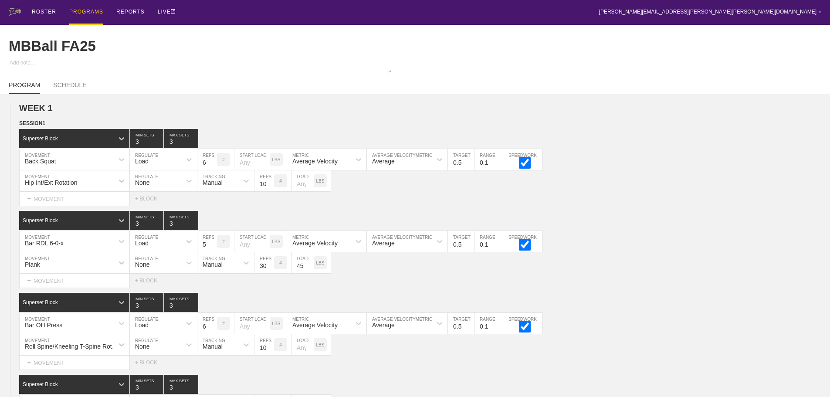
click at [226, 9] on div "ROSTER PROGRAMS REPORTS LIVE [PERSON_NAME][EMAIL_ADDRESS][PERSON_NAME][PERSON_N…" at bounding box center [415, 12] width 813 height 25
